Goal: Task Accomplishment & Management: Manage account settings

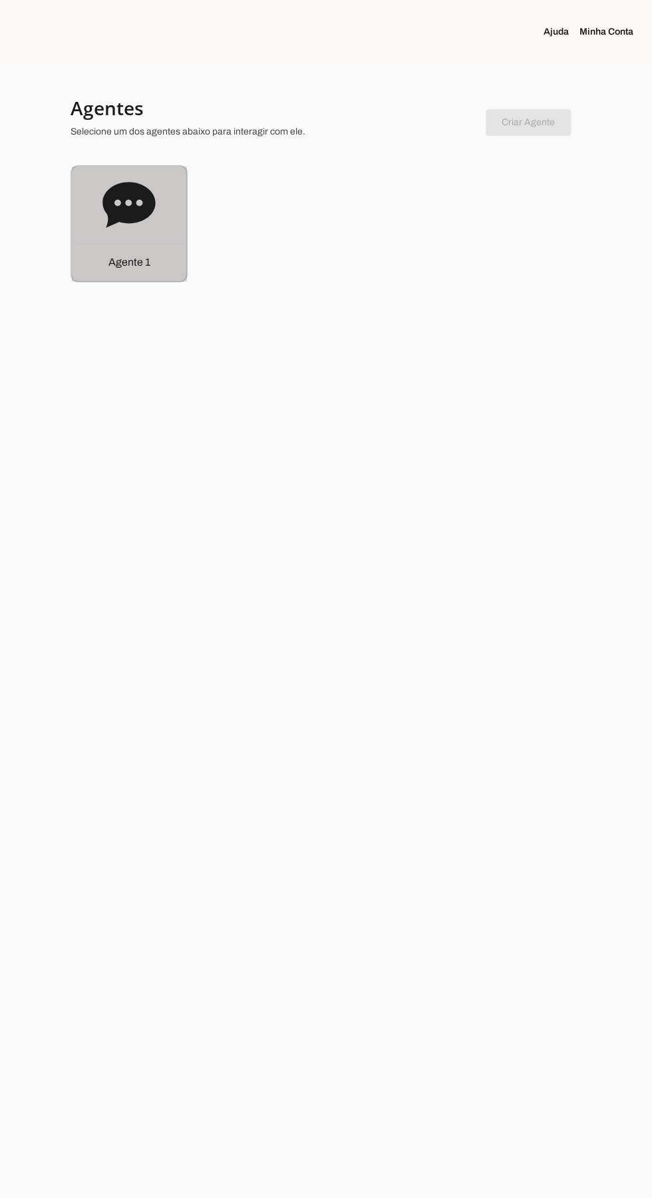
click at [124, 224] on icon at bounding box center [129, 204] width 53 height 53
